Goal: Task Accomplishment & Management: Complete application form

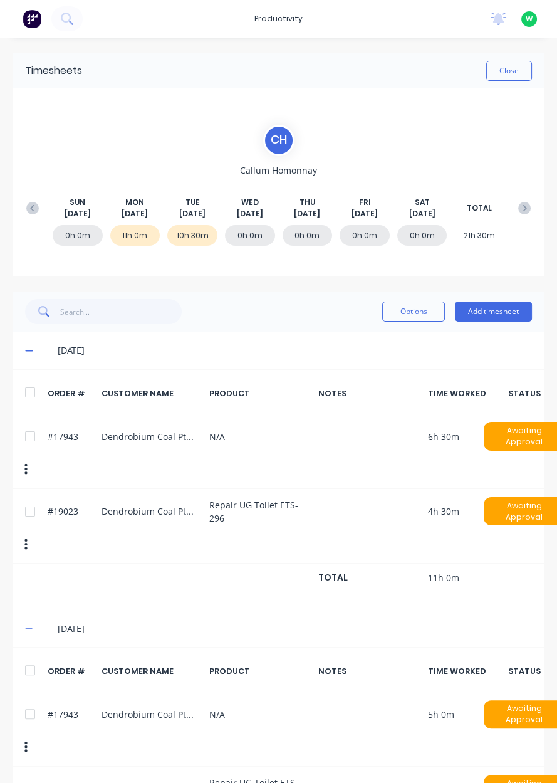
scroll to position [12, 0]
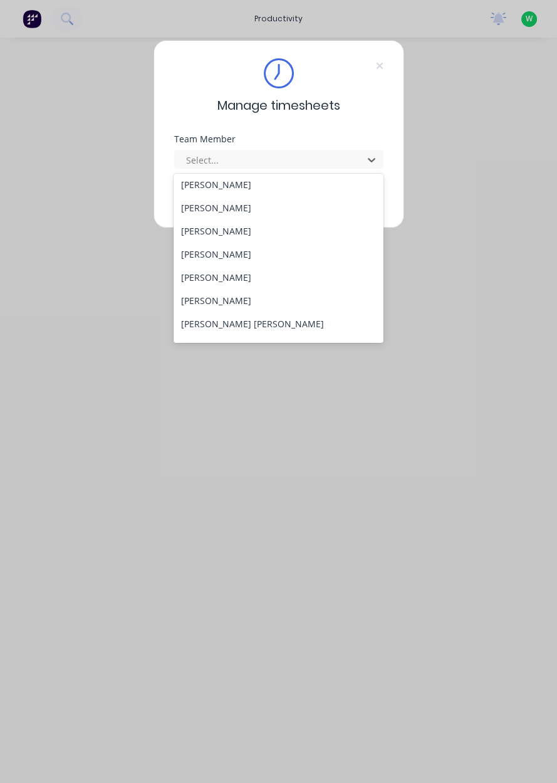
scroll to position [75, 0]
click at [192, 302] on div "[PERSON_NAME]" at bounding box center [279, 298] width 210 height 23
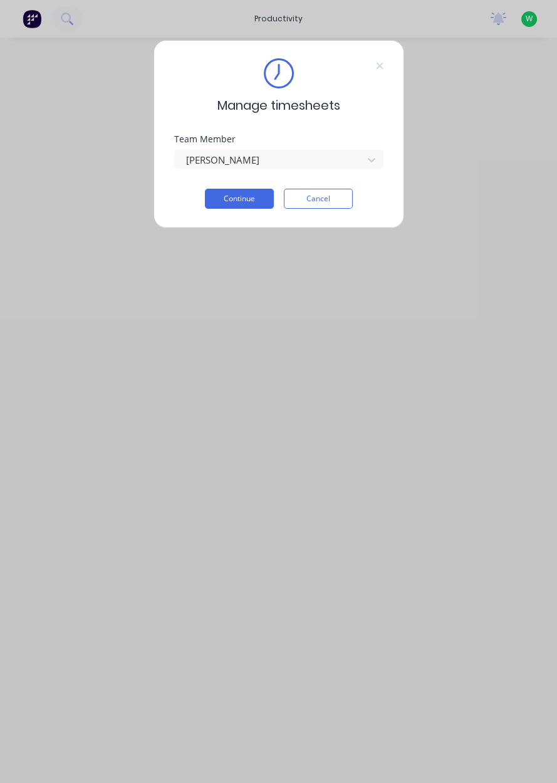
click at [213, 204] on button "Continue" at bounding box center [239, 199] width 69 height 20
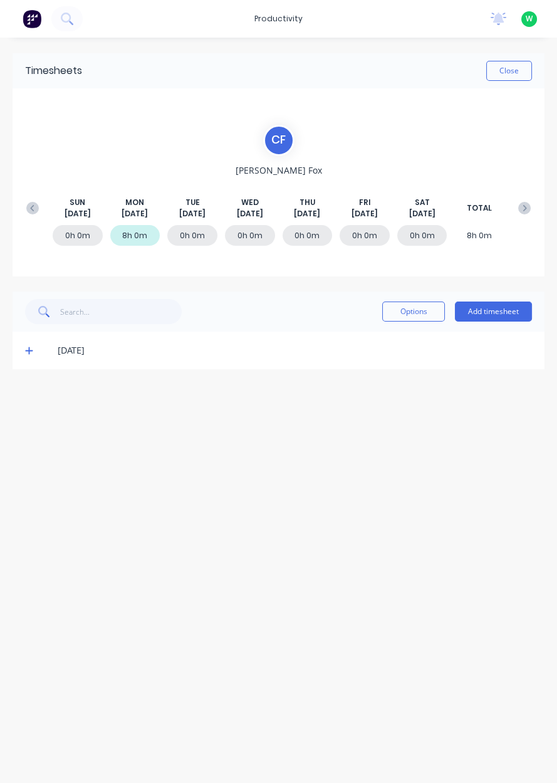
click at [196, 240] on div "0h 0m" at bounding box center [192, 235] width 50 height 21
click at [188, 238] on div "0h 0m" at bounding box center [192, 235] width 50 height 21
click at [496, 315] on button "Add timesheet" at bounding box center [493, 311] width 77 height 20
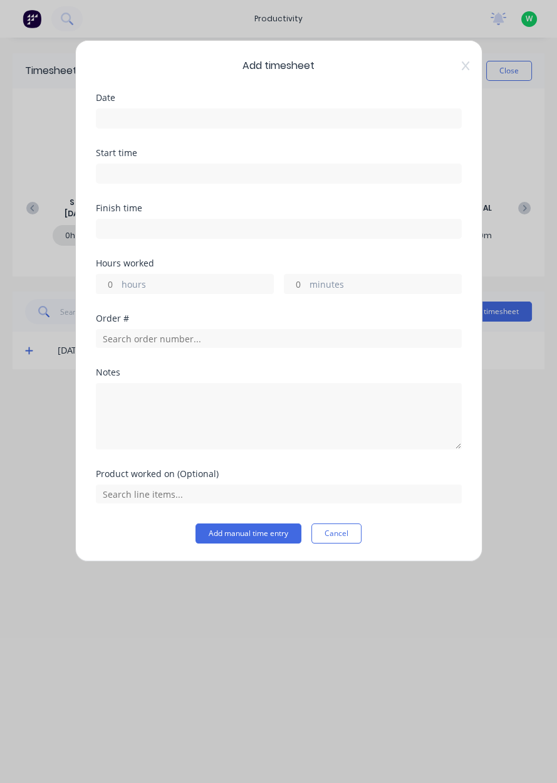
click at [341, 115] on input at bounding box center [279, 118] width 365 height 19
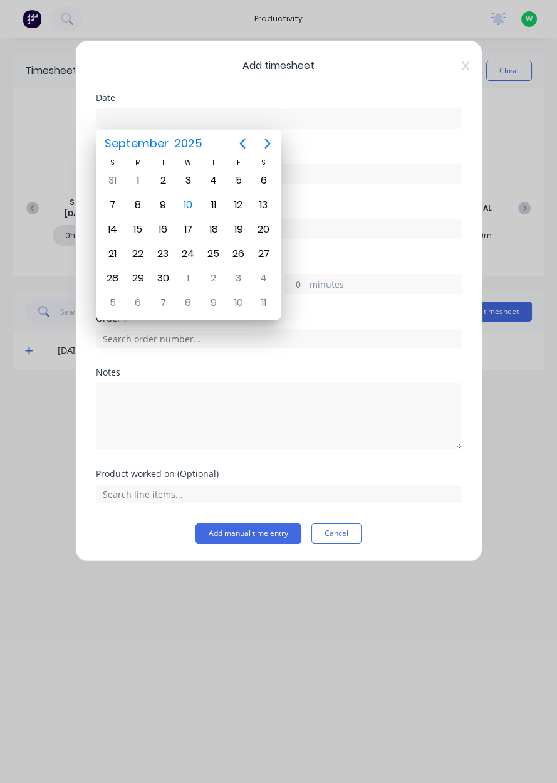
click at [168, 204] on div "9" at bounding box center [163, 205] width 19 height 19
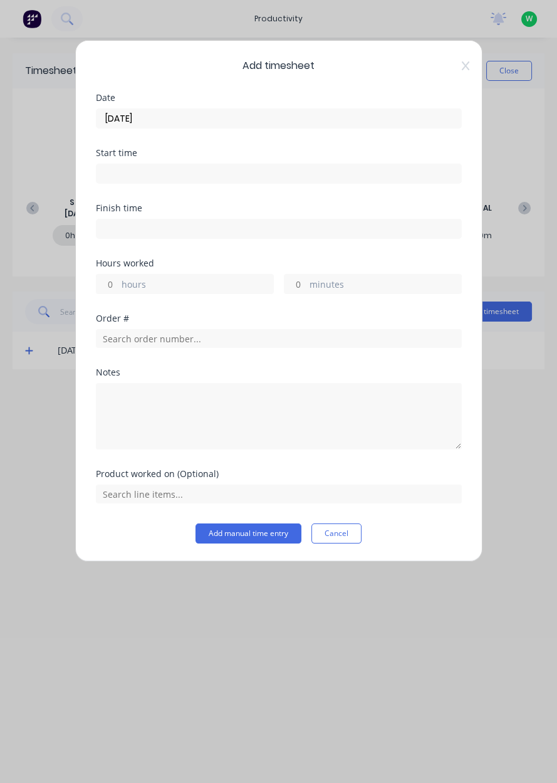
type input "[DATE]"
click at [204, 283] on label "hours" at bounding box center [198, 286] width 152 height 16
click at [118, 283] on input "hours" at bounding box center [108, 284] width 22 height 19
type input "2"
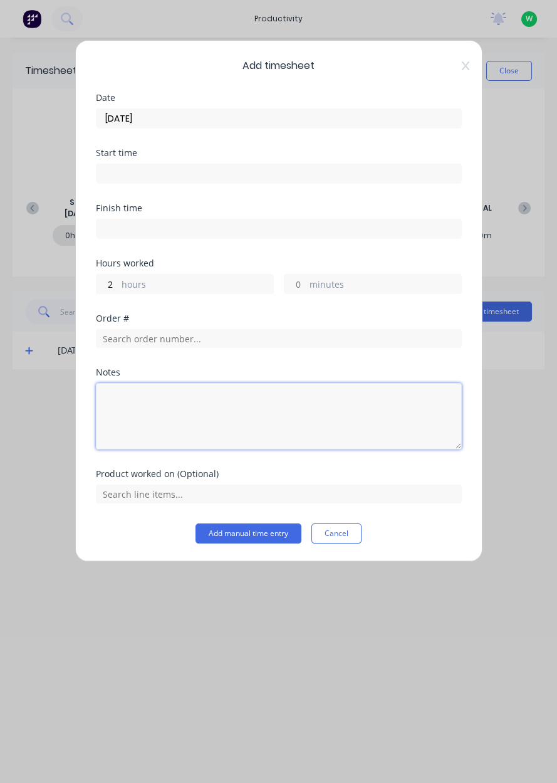
click at [186, 395] on textarea at bounding box center [279, 416] width 366 height 66
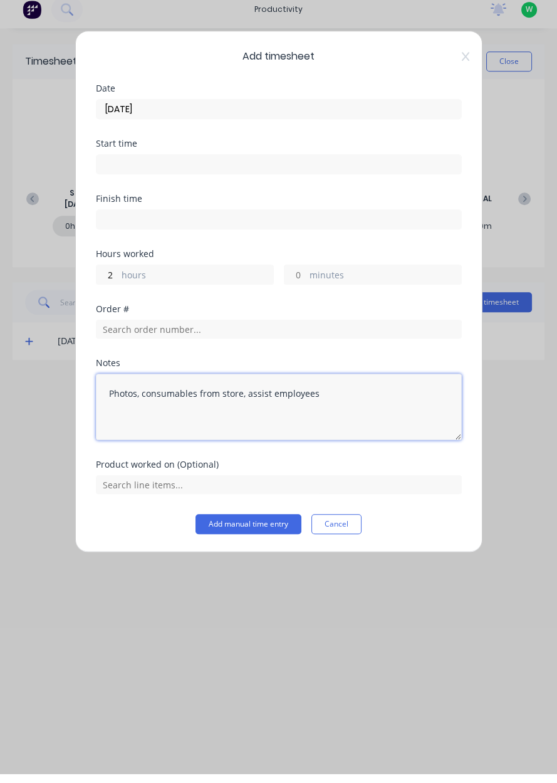
type textarea "Photos, consumables from store, assist employees"
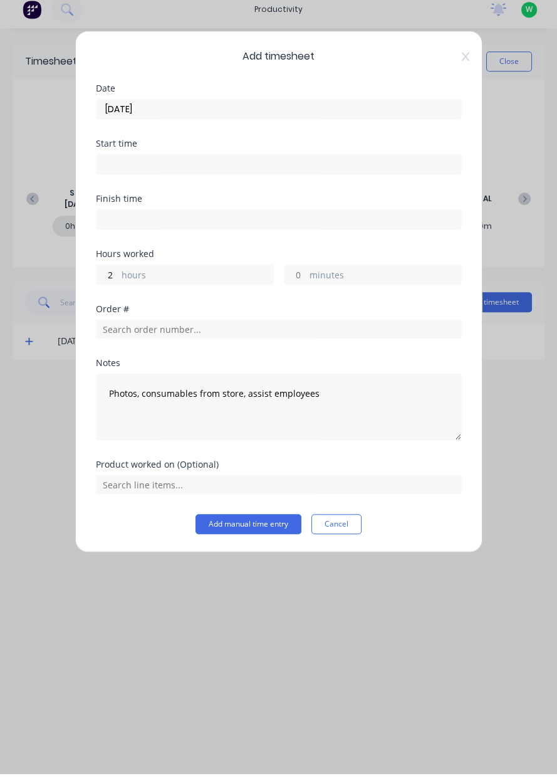
click at [247, 535] on button "Add manual time entry" at bounding box center [249, 533] width 106 height 20
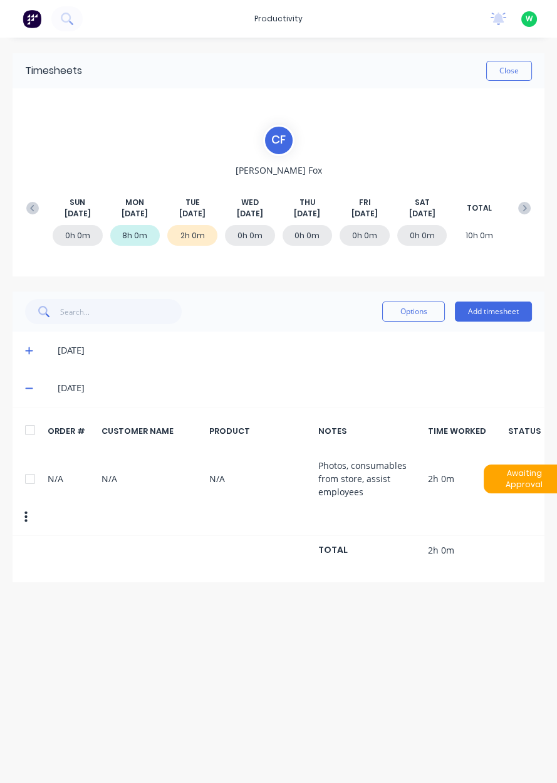
click at [502, 313] on button "Add timesheet" at bounding box center [493, 311] width 77 height 20
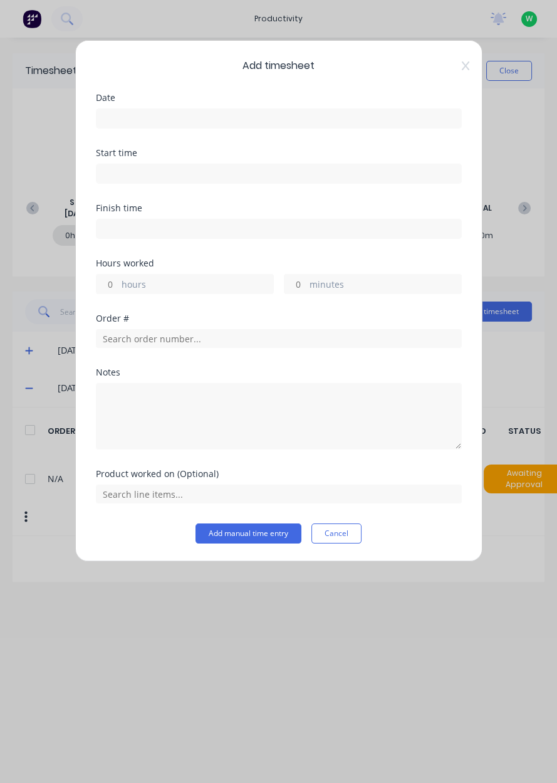
click at [289, 118] on input at bounding box center [279, 118] width 365 height 19
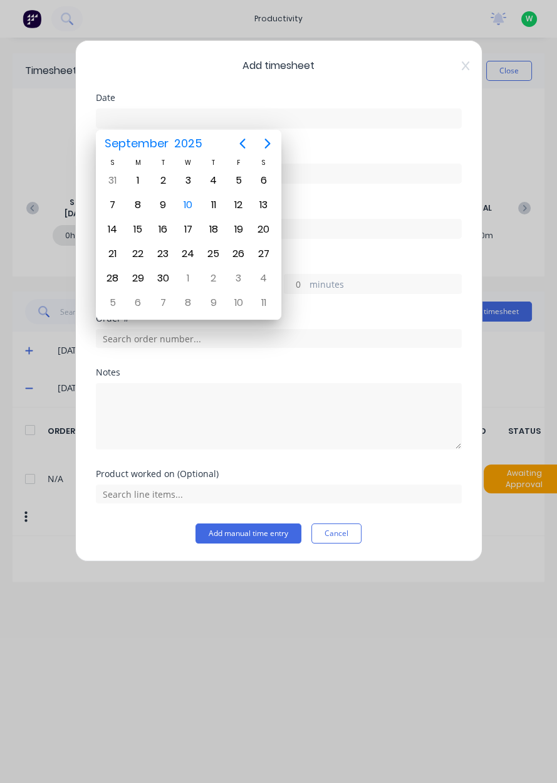
click at [169, 207] on div "9" at bounding box center [163, 205] width 19 height 19
type input "[DATE]"
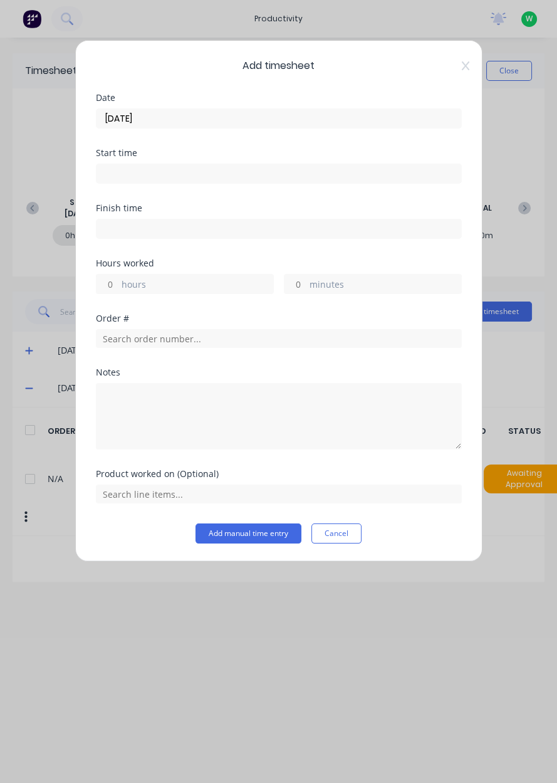
click at [467, 70] on icon at bounding box center [466, 66] width 8 height 10
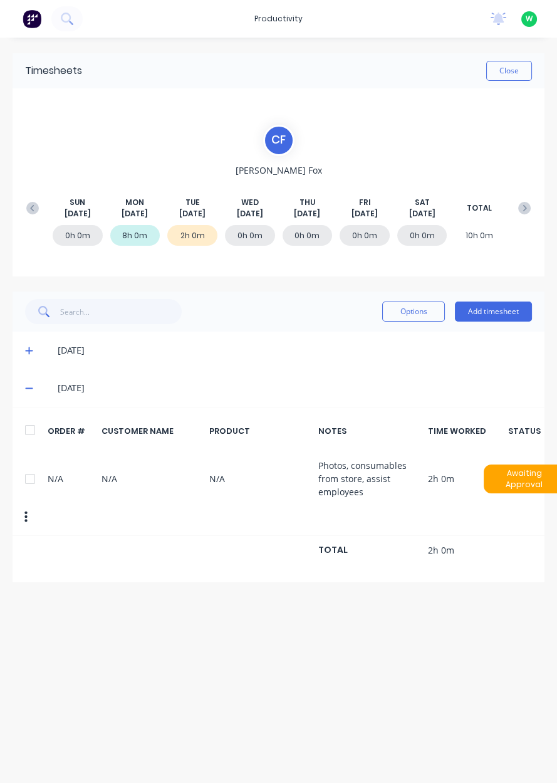
click at [34, 388] on span at bounding box center [31, 388] width 13 height 13
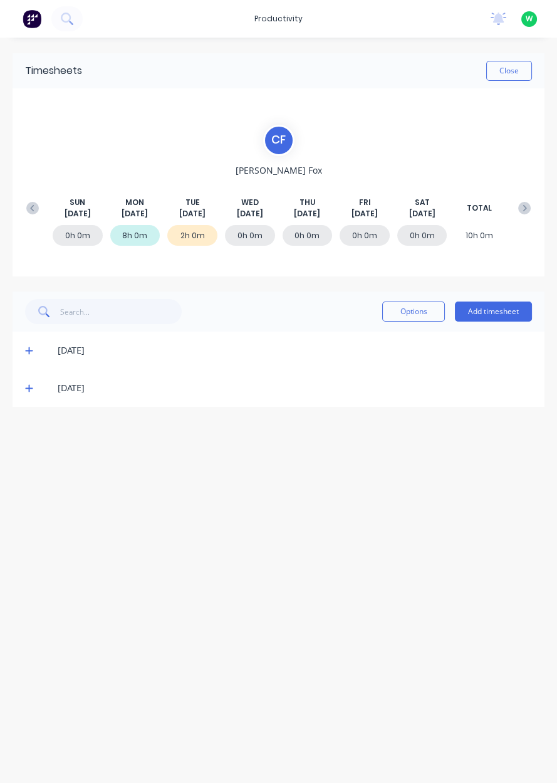
click at [29, 350] on icon at bounding box center [29, 351] width 8 height 8
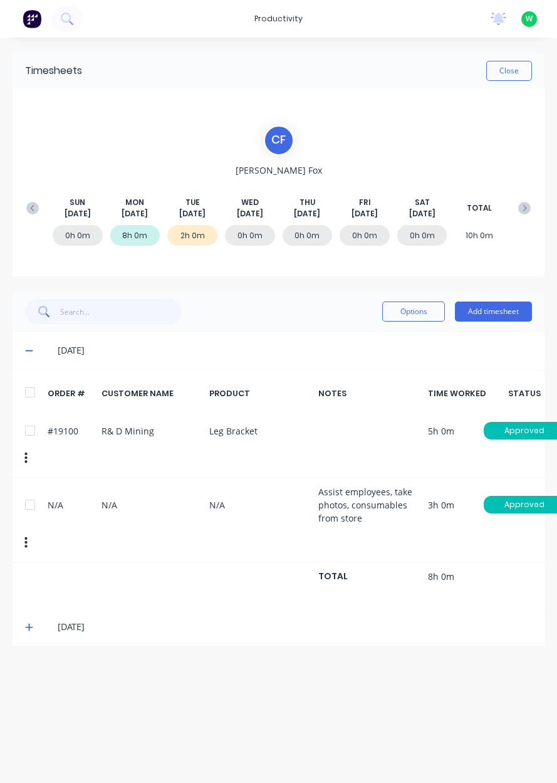
click at [34, 350] on span at bounding box center [31, 350] width 13 height 13
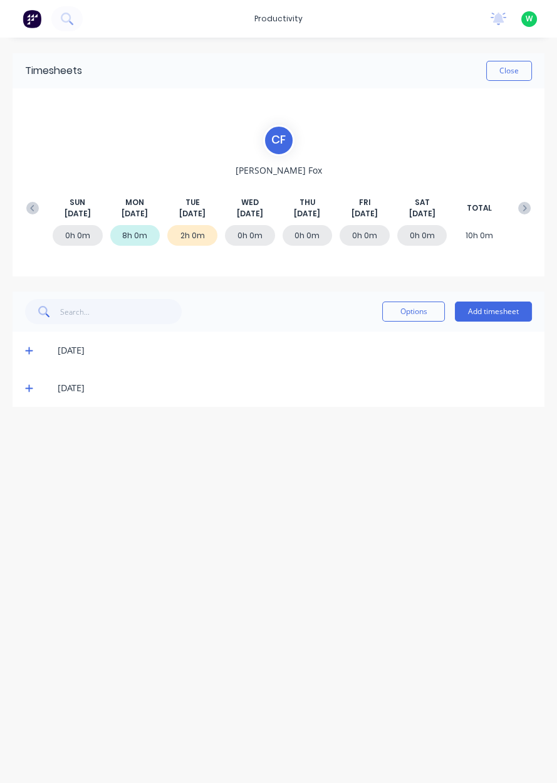
click at [31, 390] on icon at bounding box center [29, 388] width 8 height 9
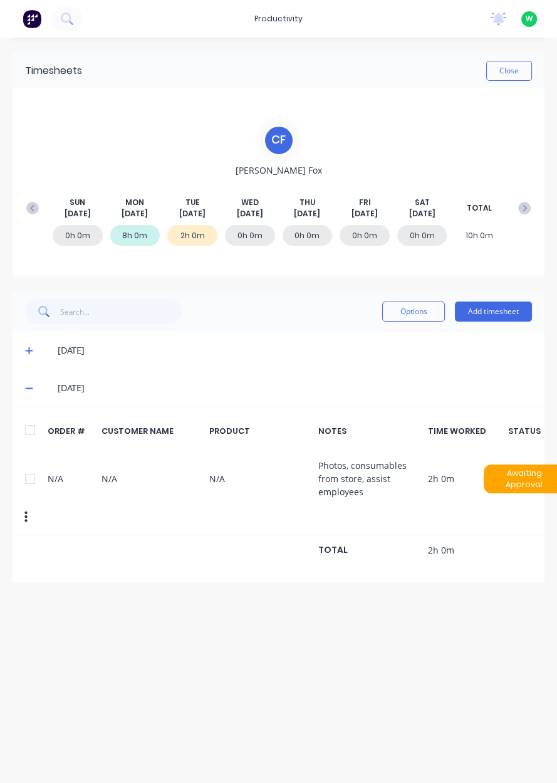
click at [490, 308] on button "Add timesheet" at bounding box center [493, 311] width 77 height 20
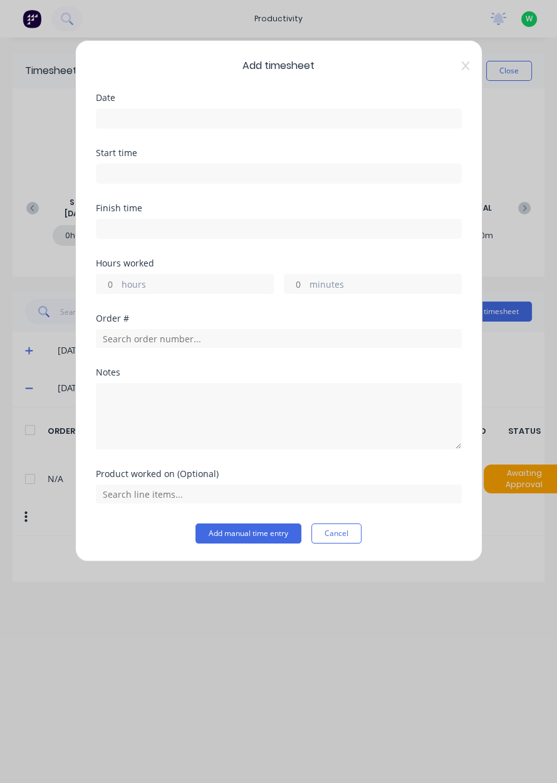
click at [261, 119] on input at bounding box center [279, 118] width 365 height 19
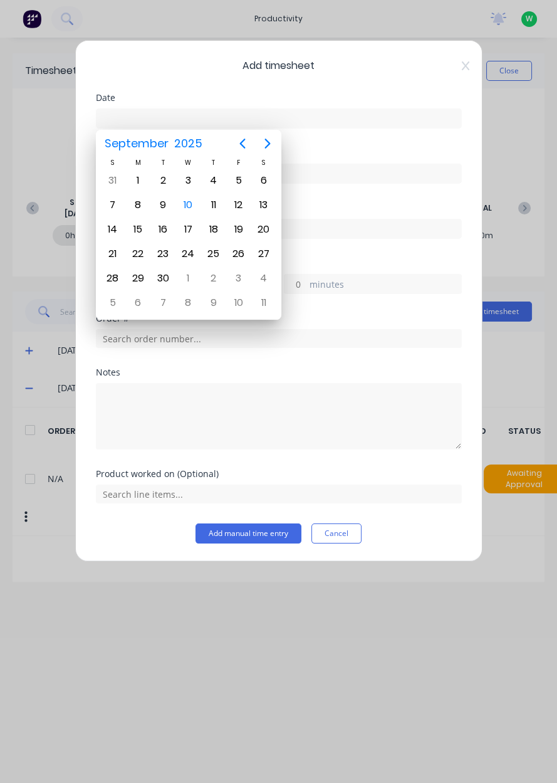
click at [164, 206] on div "9" at bounding box center [163, 205] width 19 height 19
type input "[DATE]"
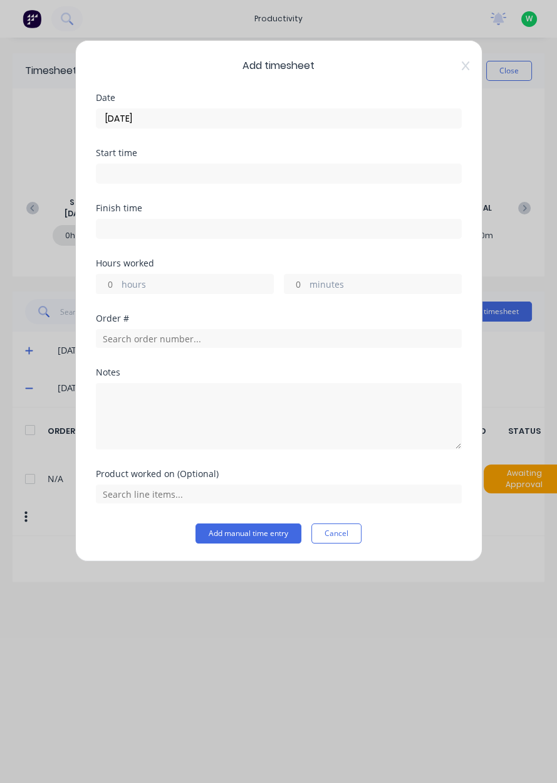
click at [163, 290] on label "hours" at bounding box center [198, 286] width 152 height 16
click at [118, 290] on input "hours" at bounding box center [108, 284] width 22 height 19
type input "1"
click at [191, 341] on input "text" at bounding box center [279, 338] width 366 height 19
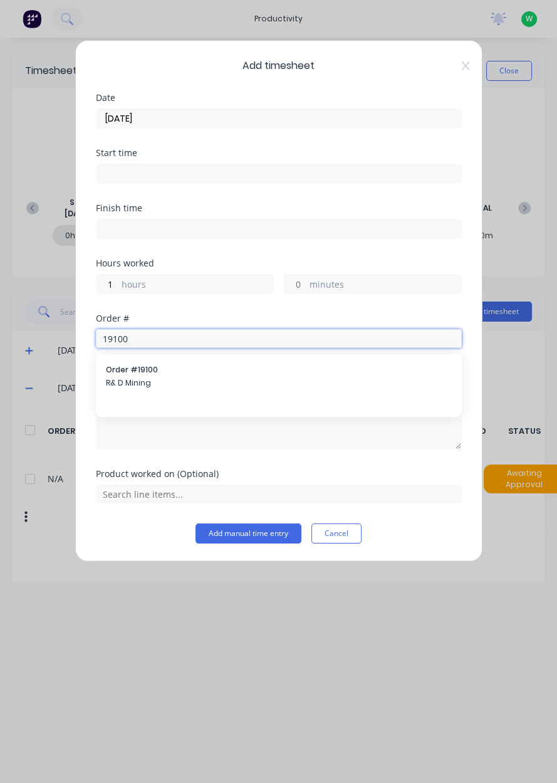
type input "19100"
click at [130, 382] on span "R& D Mining" at bounding box center [279, 382] width 346 height 11
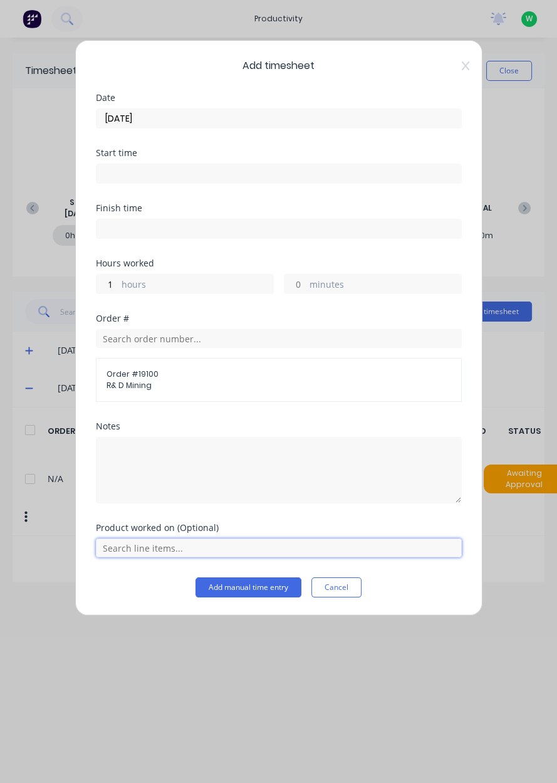
click at [149, 548] on input "text" at bounding box center [279, 547] width 366 height 19
click at [155, 512] on span "Leg Bracket" at bounding box center [289, 516] width 326 height 11
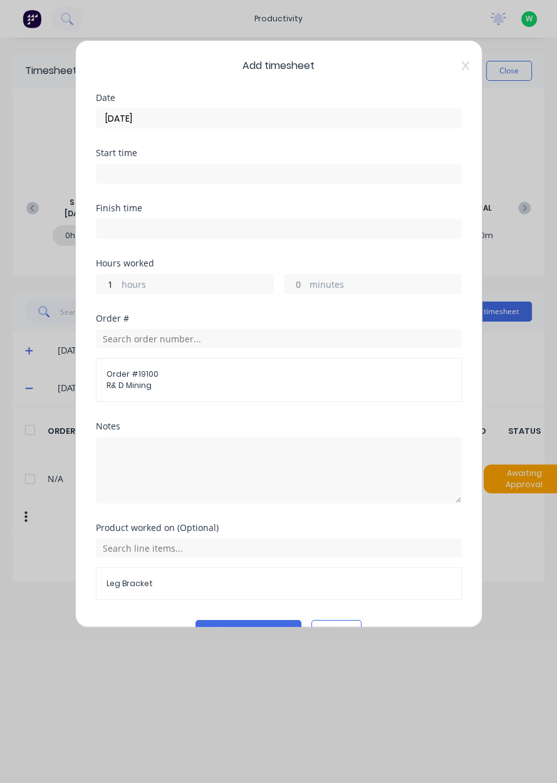
click at [272, 628] on button "Add manual time entry" at bounding box center [249, 630] width 106 height 20
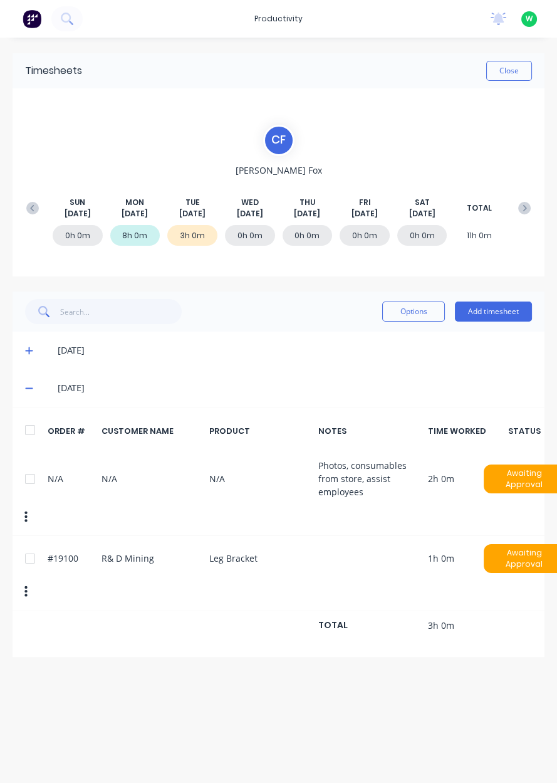
click at [494, 313] on button "Add timesheet" at bounding box center [493, 311] width 77 height 20
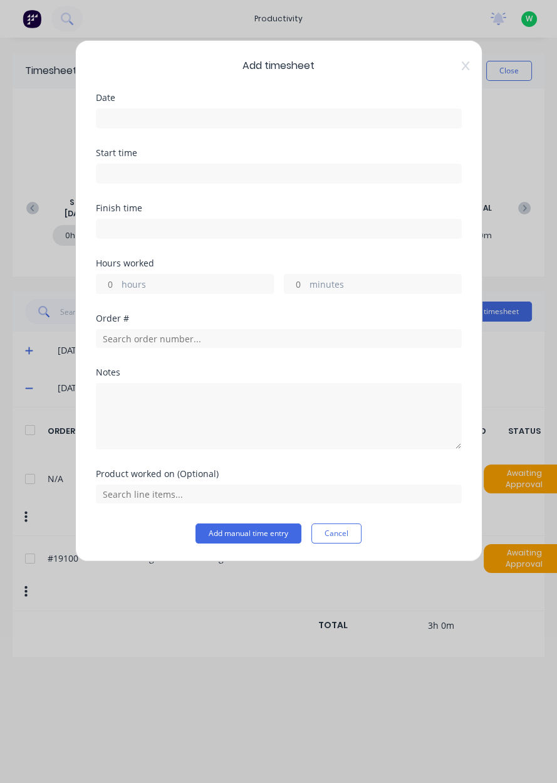
click at [299, 141] on div "Date" at bounding box center [279, 120] width 366 height 55
click at [320, 121] on input at bounding box center [279, 118] width 365 height 19
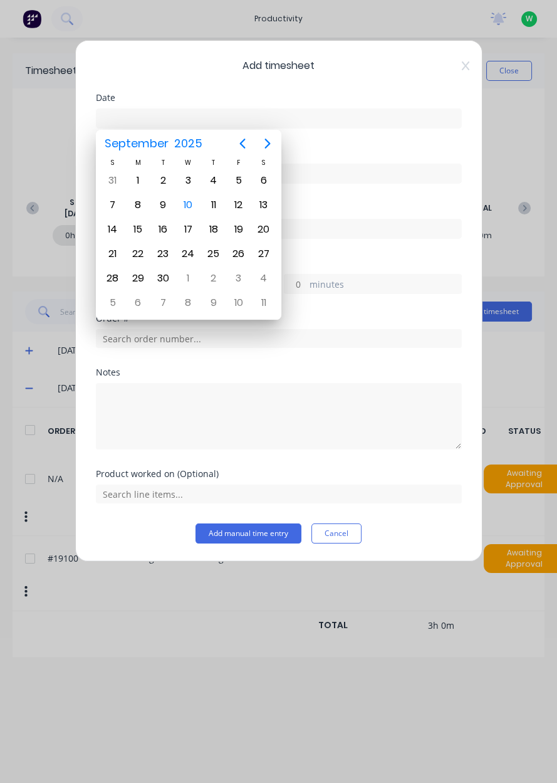
click at [172, 204] on div "9" at bounding box center [162, 205] width 25 height 24
type input "[DATE]"
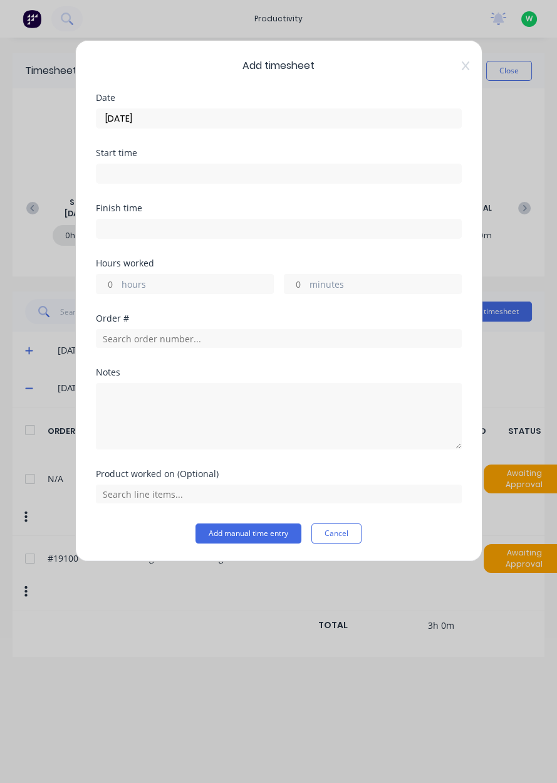
click at [179, 290] on label "hours" at bounding box center [198, 286] width 152 height 16
click at [118, 290] on input "hours" at bounding box center [108, 284] width 22 height 19
type input "7"
click at [239, 340] on input "text" at bounding box center [279, 338] width 366 height 19
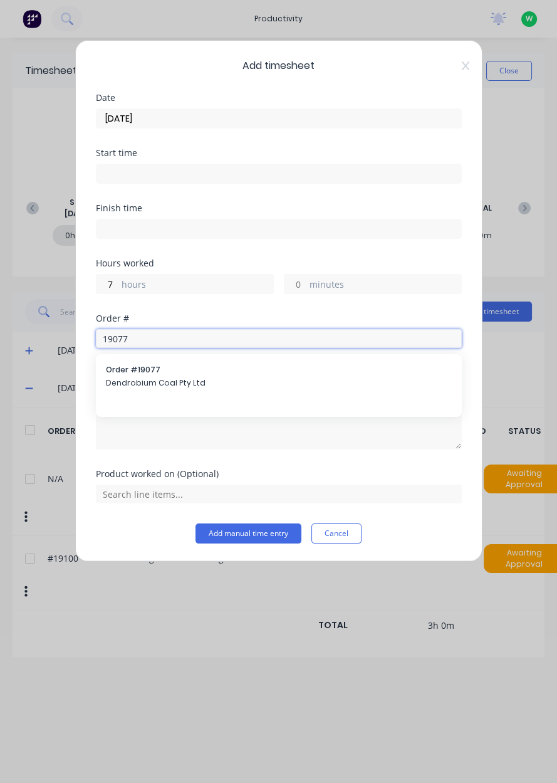
type input "19077"
click at [170, 384] on span "Dendrobium Coal Pty Ltd" at bounding box center [279, 382] width 346 height 11
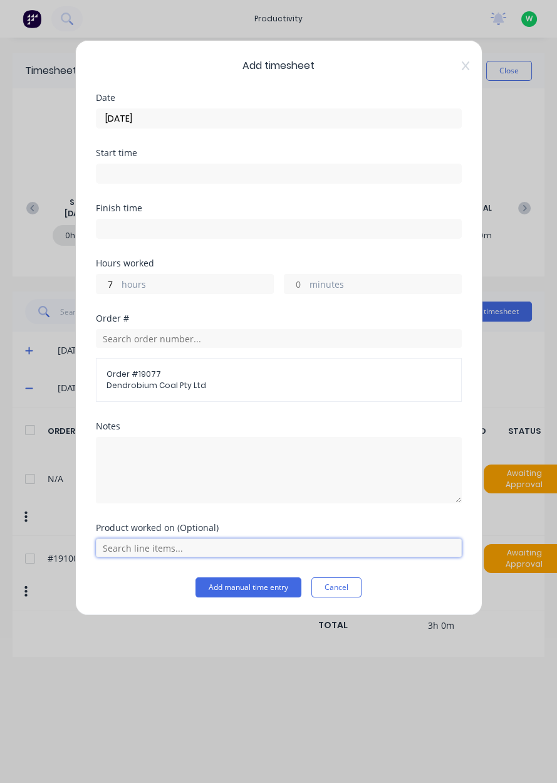
click at [174, 546] on input "text" at bounding box center [279, 547] width 366 height 19
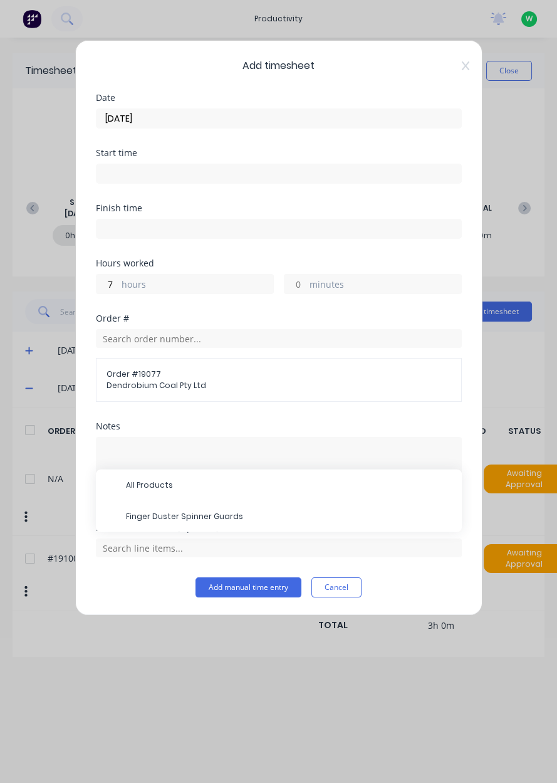
click at [188, 519] on span "Finger Duster Spinner Guards" at bounding box center [289, 516] width 326 height 11
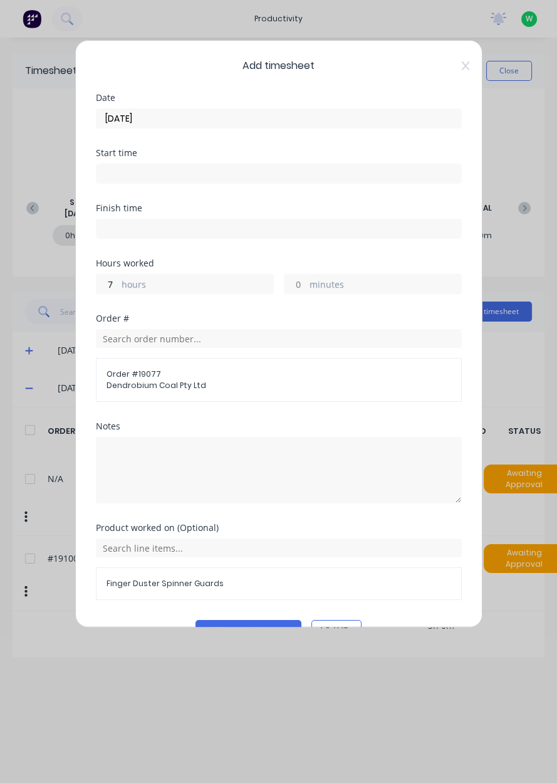
click at [265, 390] on div "Order # 19077 Dendrobium Coal Pty Ltd" at bounding box center [279, 380] width 366 height 44
click at [286, 340] on input "text" at bounding box center [279, 338] width 366 height 19
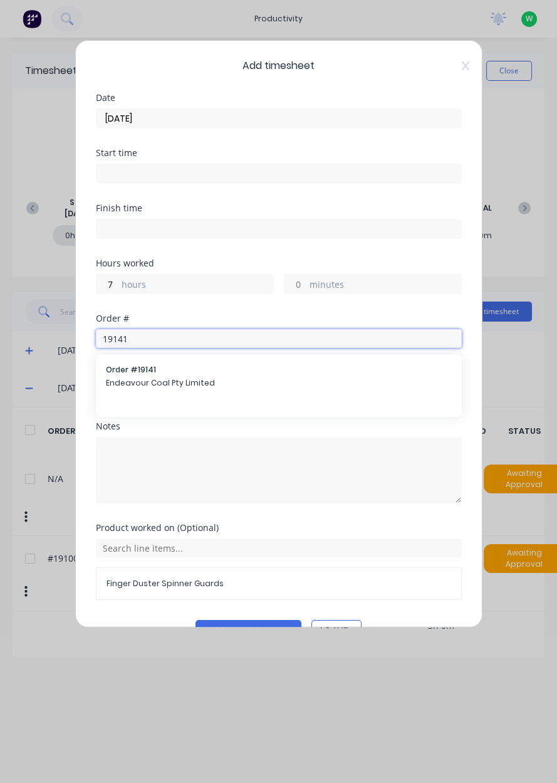
type input "19141"
click at [184, 382] on span "Endeavour Coal Pty Limited" at bounding box center [279, 382] width 346 height 11
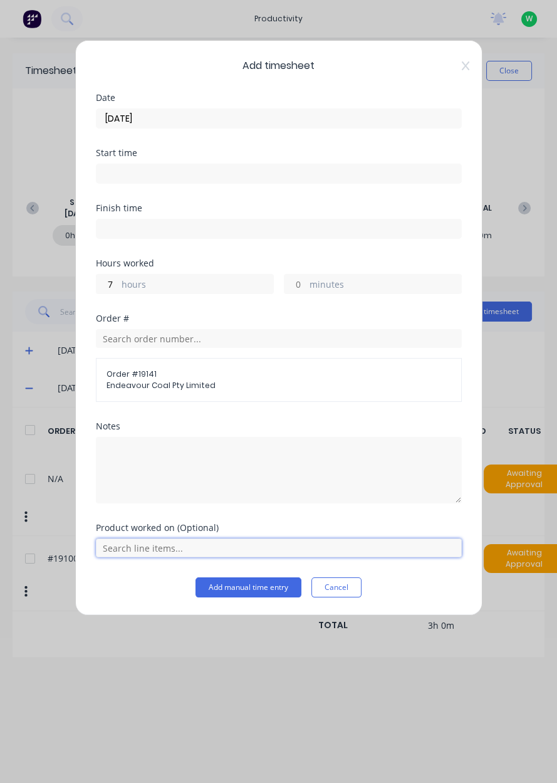
click at [181, 546] on input "text" at bounding box center [279, 547] width 366 height 19
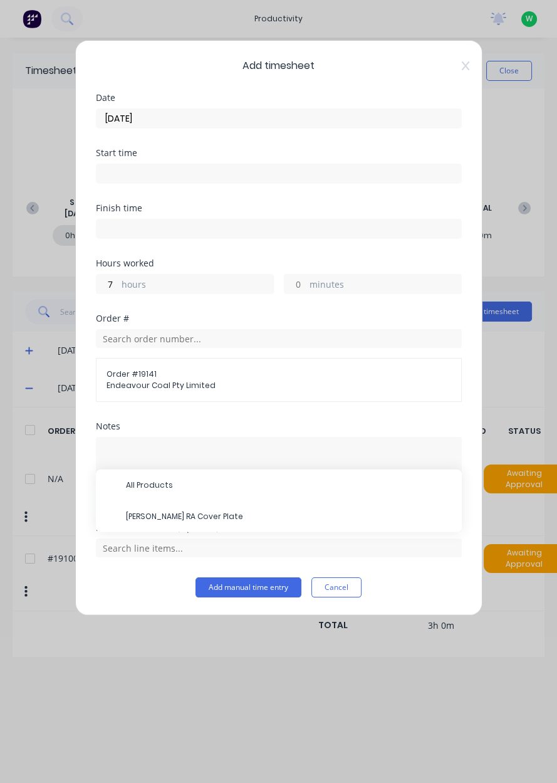
click at [201, 518] on span "[PERSON_NAME] RA Cover Plate" at bounding box center [289, 516] width 326 height 11
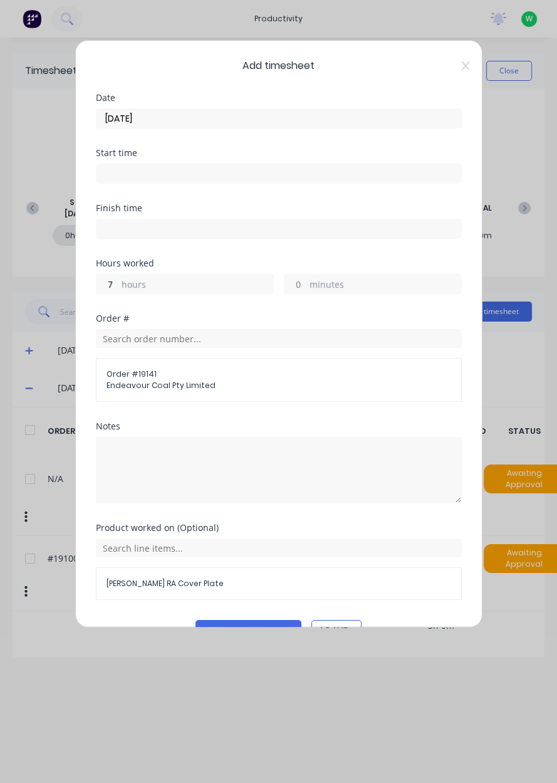
click at [254, 632] on button "Add manual time entry" at bounding box center [249, 630] width 106 height 20
